Goal: Task Accomplishment & Management: Manage account settings

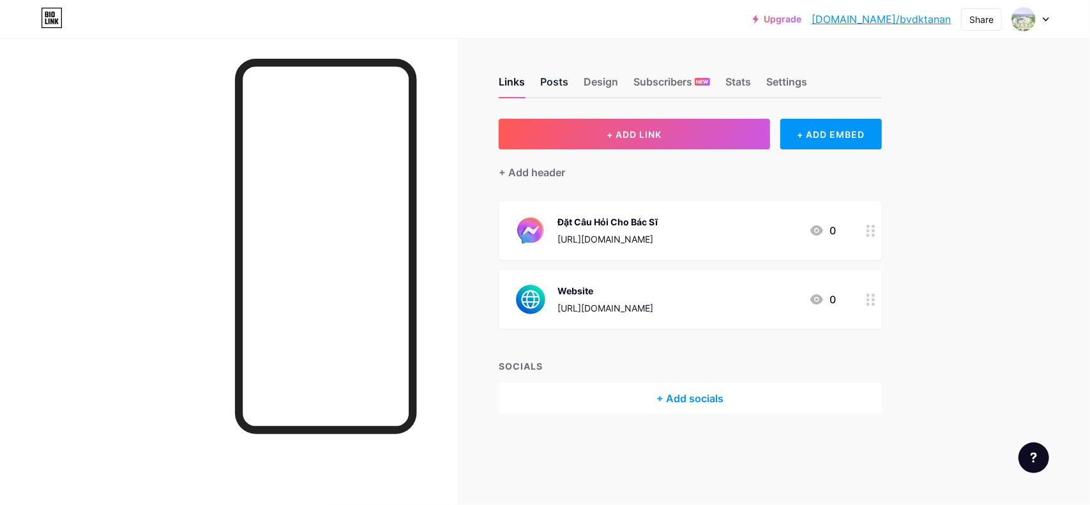
click at [560, 85] on div "Posts" at bounding box center [554, 85] width 28 height 23
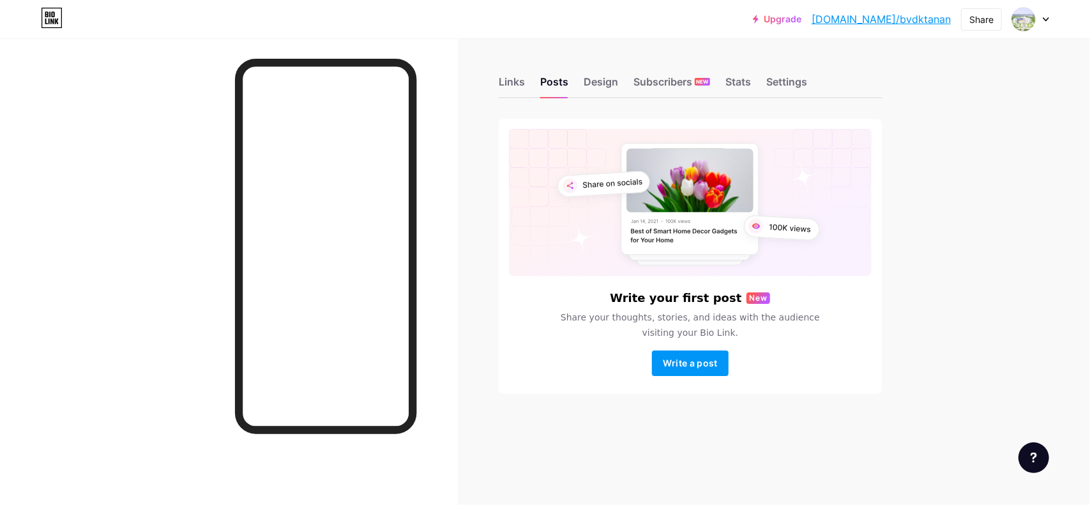
click at [620, 81] on div "Links Posts Design Subscribers NEW Stats Settings" at bounding box center [690, 76] width 383 height 45
click at [591, 90] on div "Design" at bounding box center [600, 85] width 34 height 23
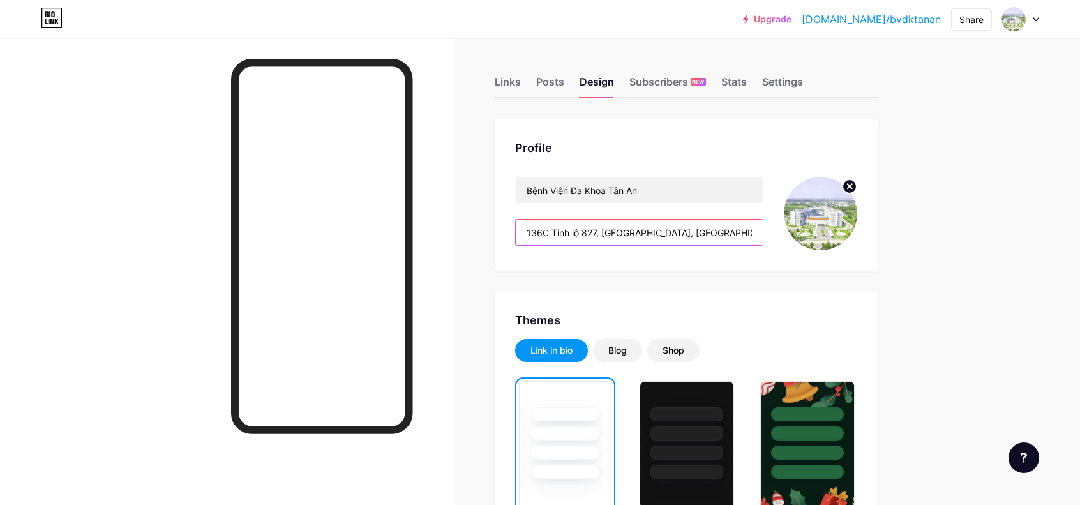
click at [675, 227] on input "136C Tỉnh lộ 827, [GEOGRAPHIC_DATA], [GEOGRAPHIC_DATA]" at bounding box center [639, 233] width 247 height 26
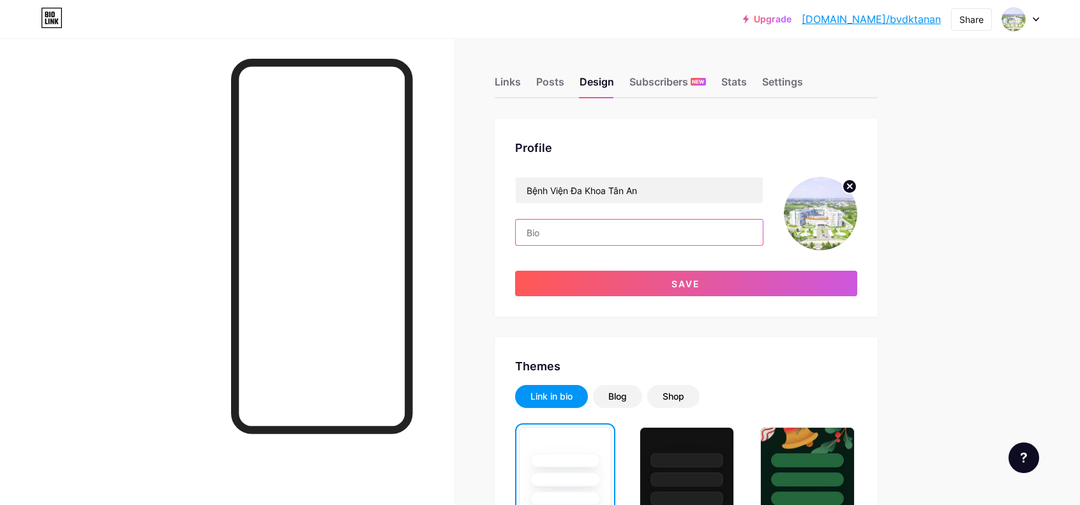
type input "136C Tỉnh lộ 827, [GEOGRAPHIC_DATA], [GEOGRAPHIC_DATA]"
click at [507, 85] on div "Links" at bounding box center [508, 85] width 26 height 23
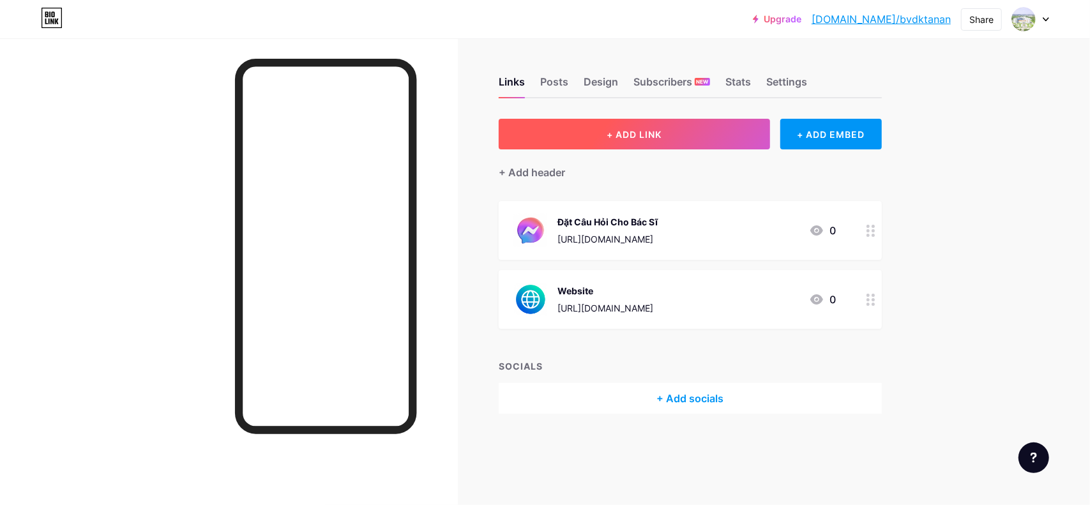
click at [637, 140] on button "+ ADD LINK" at bounding box center [634, 134] width 271 height 31
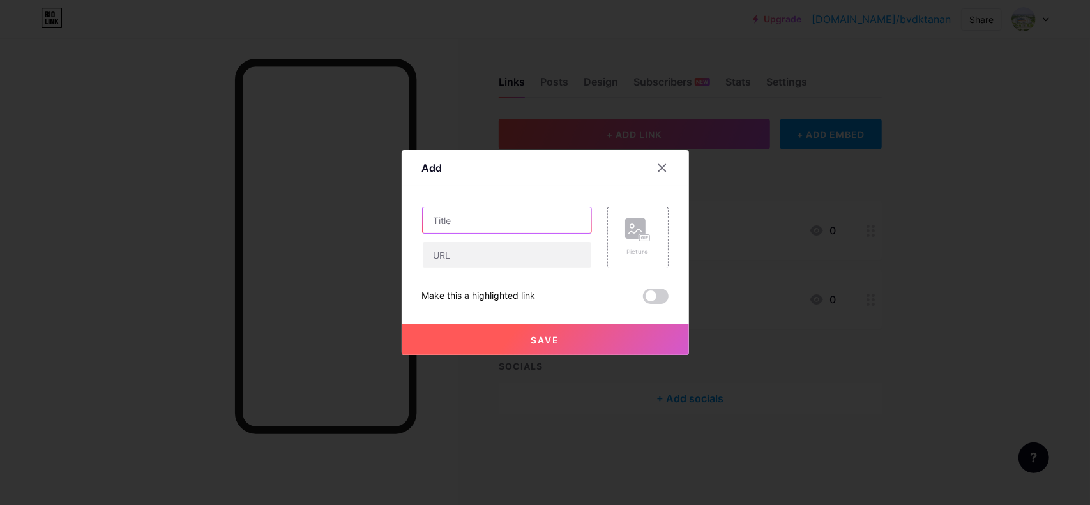
click at [509, 225] on input "text" at bounding box center [507, 220] width 169 height 26
type input "l"
type input "Lịch Làm Viêc Các Khoa"
click at [458, 260] on input "text" at bounding box center [507, 255] width 169 height 26
paste input "[URL][DOMAIN_NAME]"
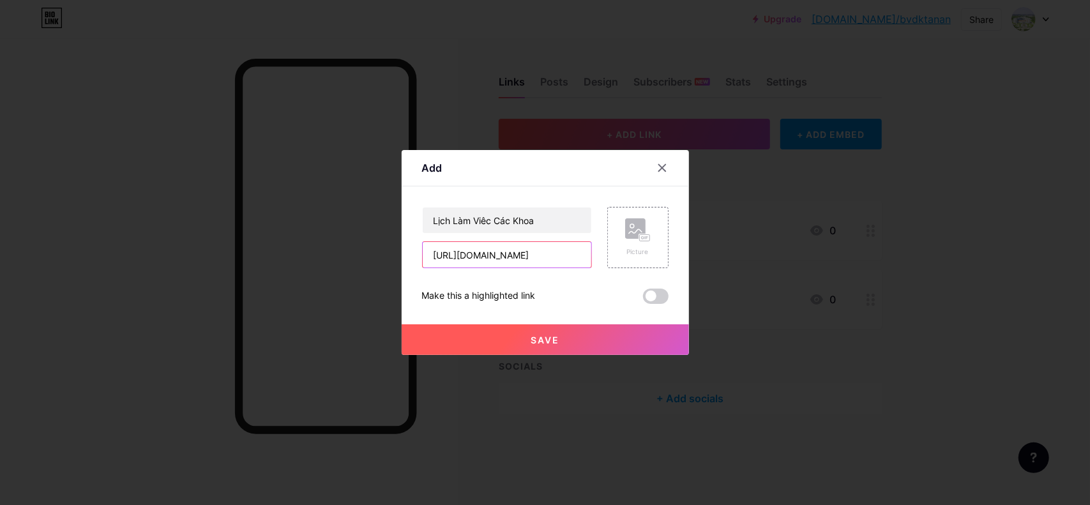
scroll to position [0, 226]
type input "[URL][DOMAIN_NAME]"
click at [628, 246] on div "Picture" at bounding box center [638, 237] width 26 height 38
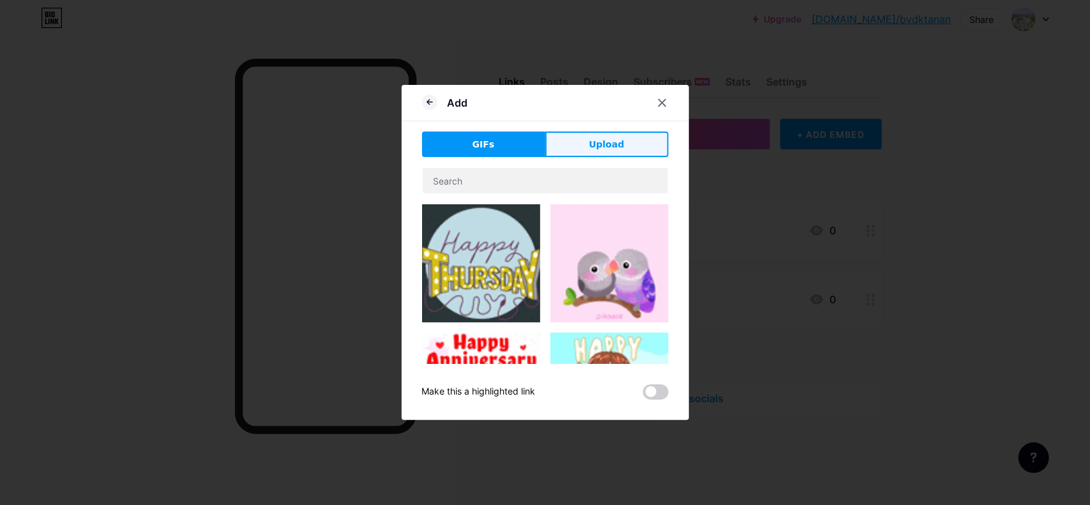
click at [614, 156] on button "Upload" at bounding box center [606, 144] width 123 height 26
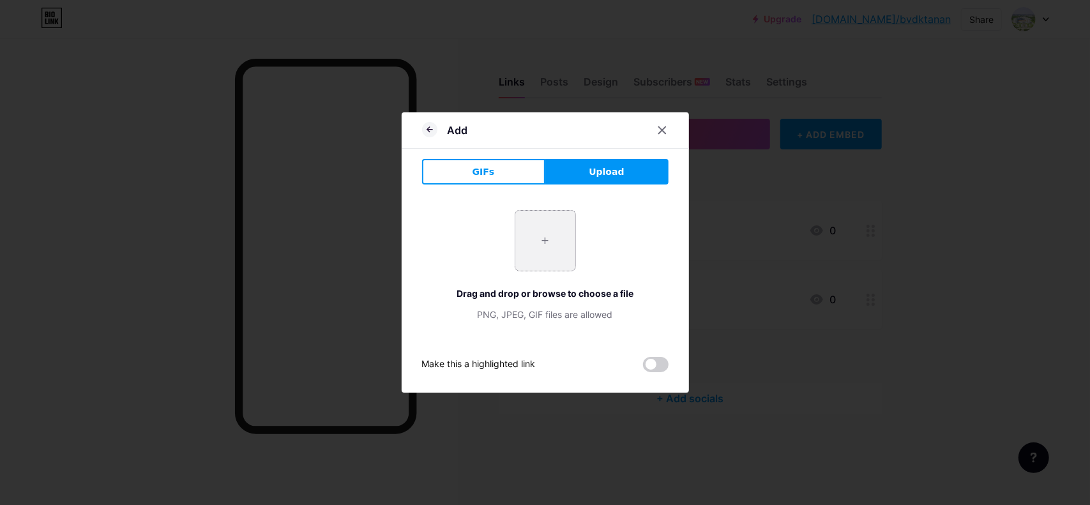
click at [546, 224] on input "file" at bounding box center [545, 241] width 60 height 60
click at [430, 131] on icon at bounding box center [429, 129] width 15 height 15
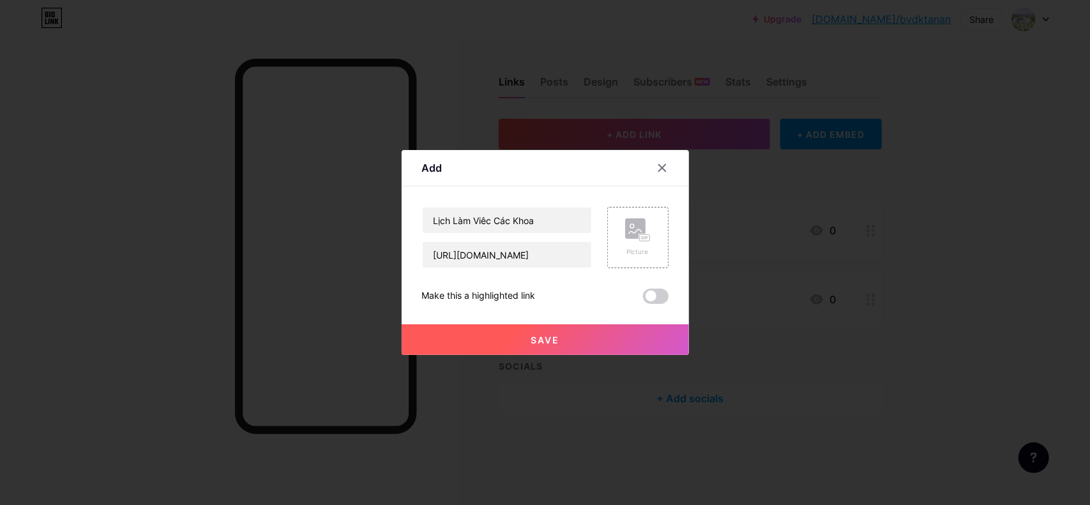
click at [563, 326] on button "Save" at bounding box center [545, 339] width 287 height 31
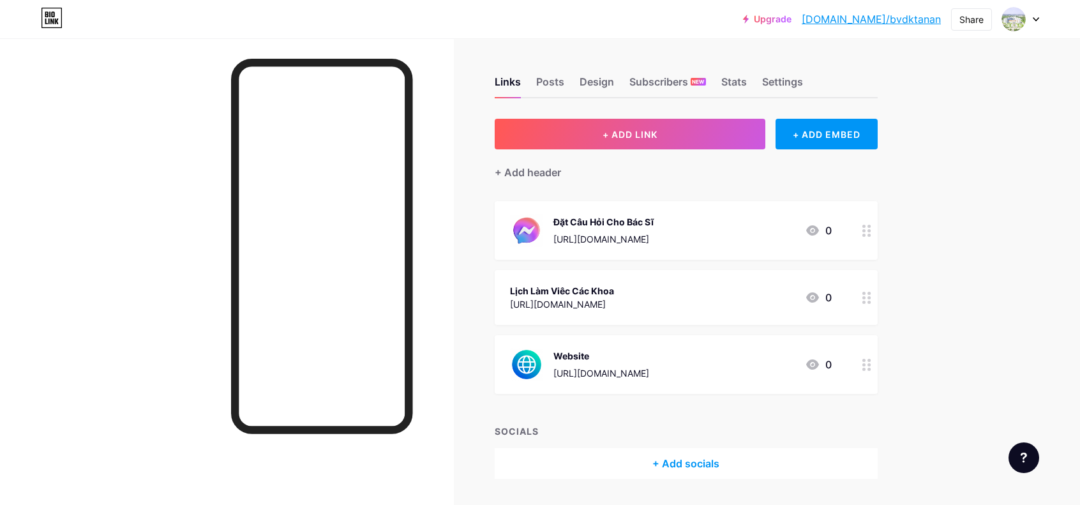
click at [607, 288] on div "Lịch Làm Viêc Các Khoa" at bounding box center [562, 290] width 104 height 13
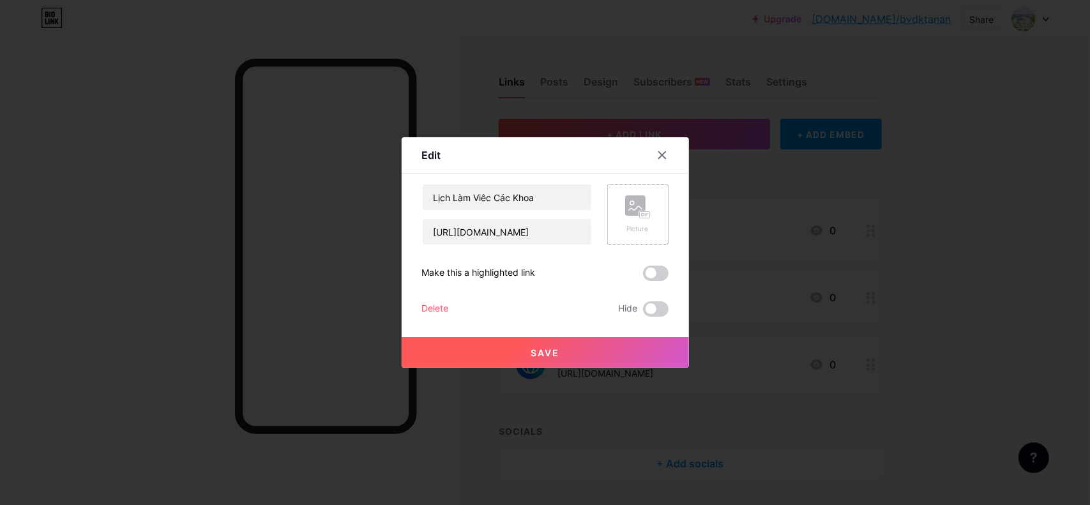
click at [643, 200] on icon at bounding box center [638, 207] width 26 height 24
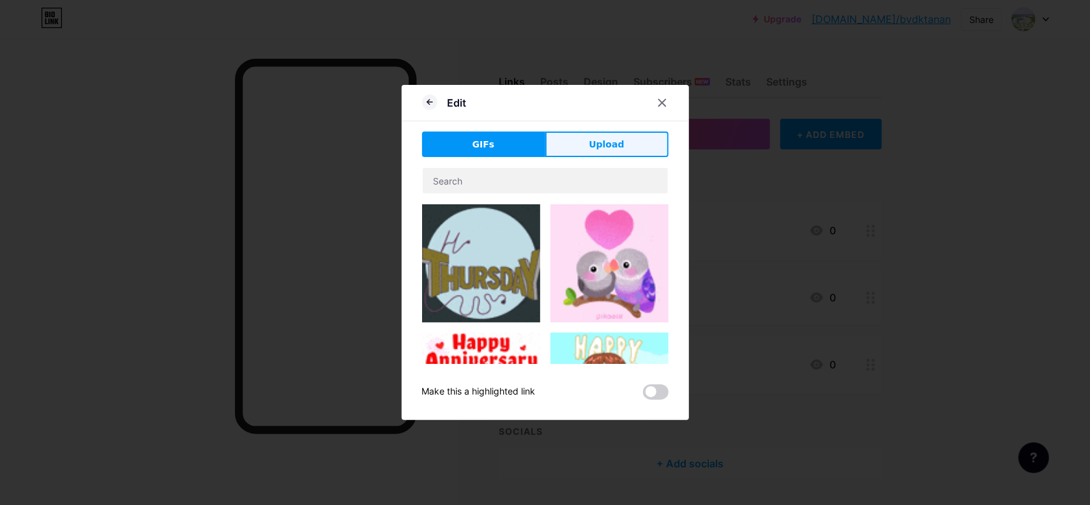
click at [627, 149] on button "Upload" at bounding box center [606, 144] width 123 height 26
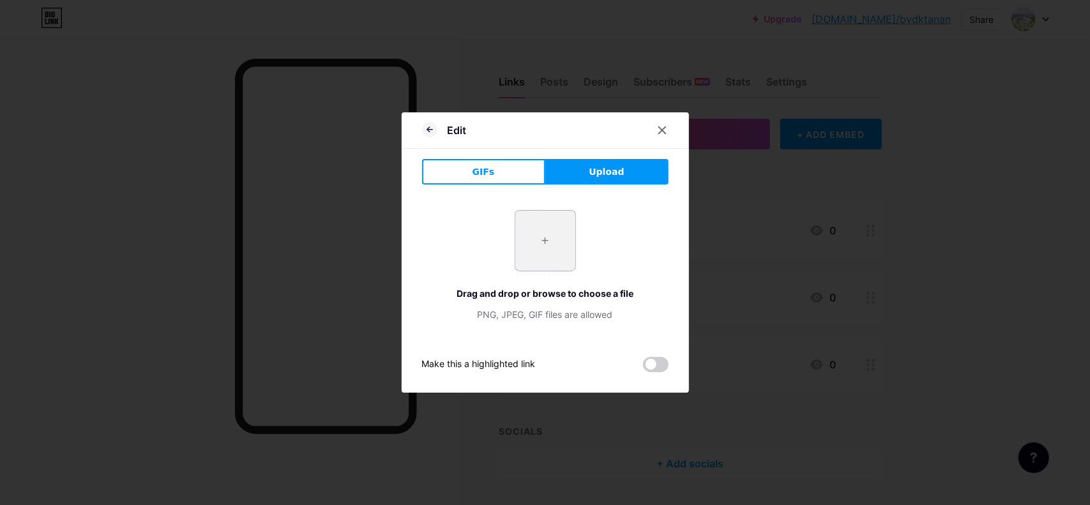
click at [562, 236] on input "file" at bounding box center [545, 241] width 60 height 60
type input "C:\fakepath\pngtree-vector-business-calendar-icon-png-image_755742.jpg"
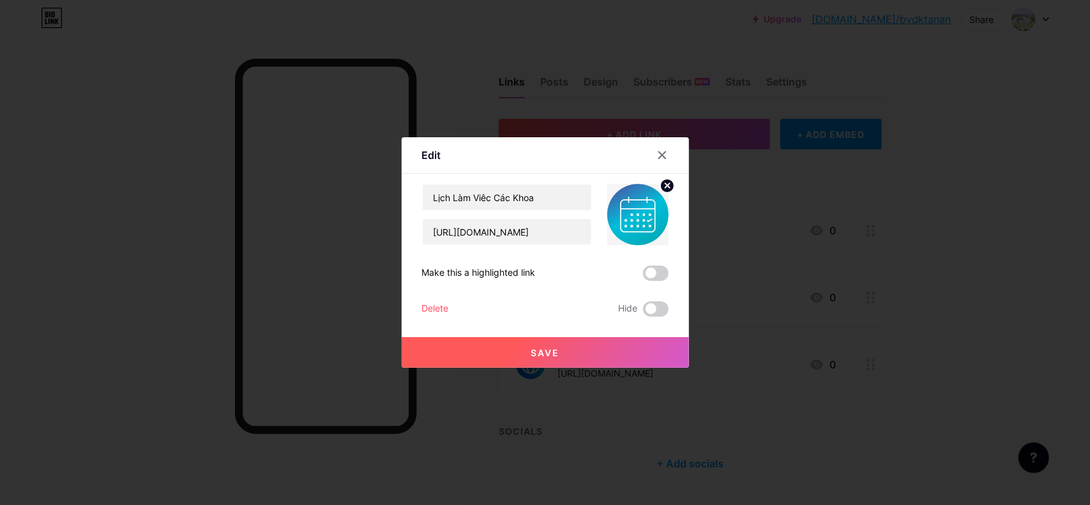
click at [591, 349] on button "Save" at bounding box center [545, 352] width 287 height 31
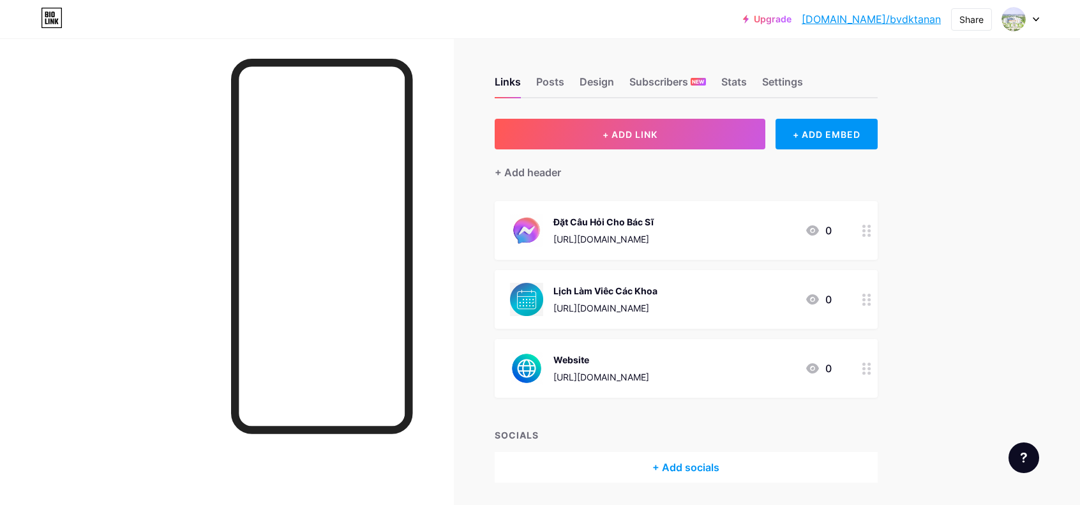
click at [573, 296] on div "Lịch Làm Viêc Các Khoa" at bounding box center [605, 290] width 104 height 13
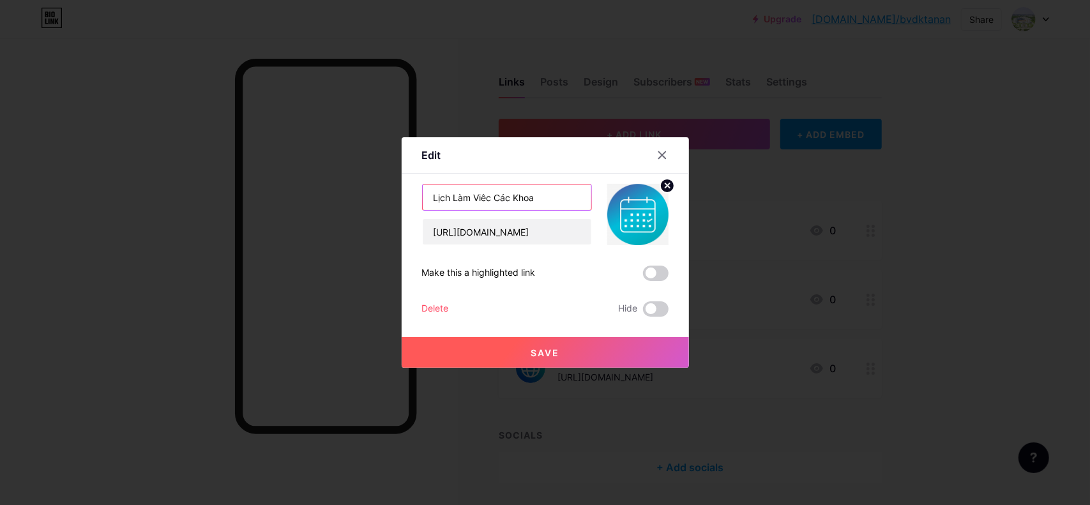
drag, startPoint x: 486, startPoint y: 199, endPoint x: 477, endPoint y: 196, distance: 8.7
click at [477, 196] on input "Lịch Làm Viêc Các Khoa" at bounding box center [507, 197] width 169 height 26
type input "Lịch Làm Việc Các Khoa"
click at [562, 344] on button "Save" at bounding box center [545, 352] width 287 height 31
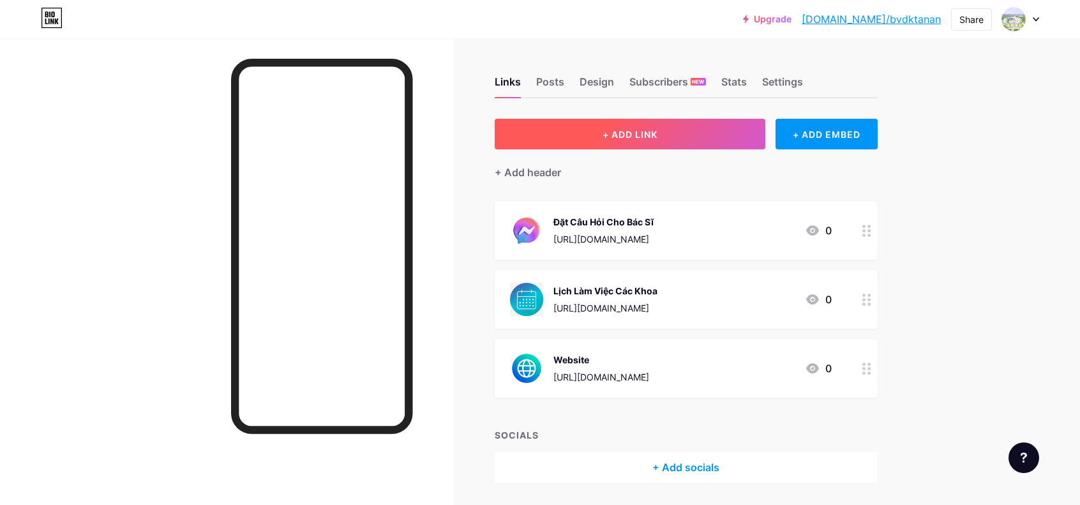
click at [622, 132] on span "+ ADD LINK" at bounding box center [630, 134] width 55 height 11
